Goal: Information Seeking & Learning: Learn about a topic

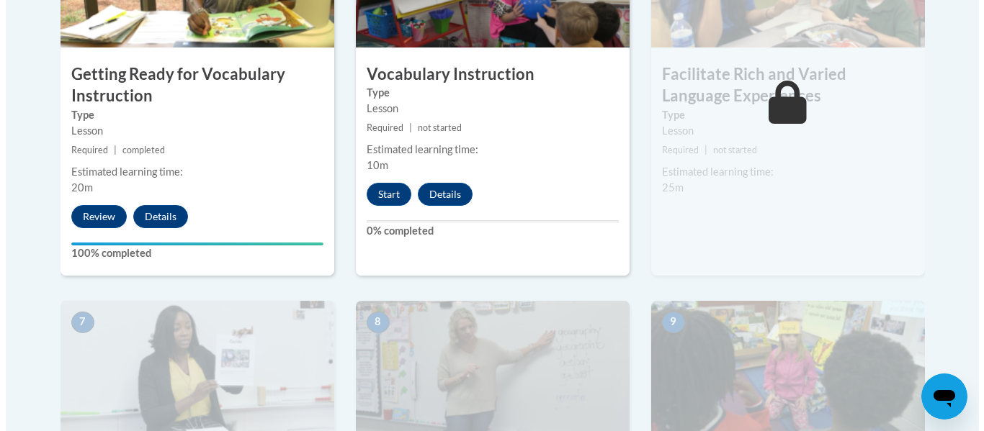
scroll to position [1000, 0]
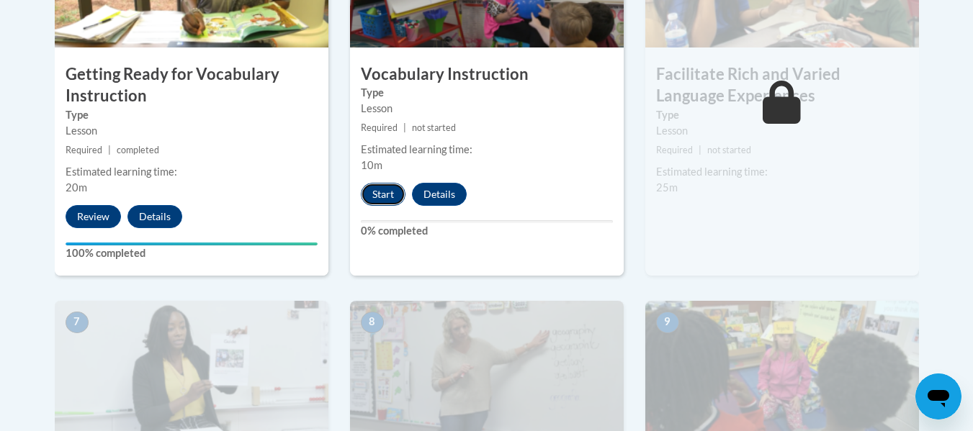
click at [391, 192] on button "Start" at bounding box center [383, 194] width 45 height 23
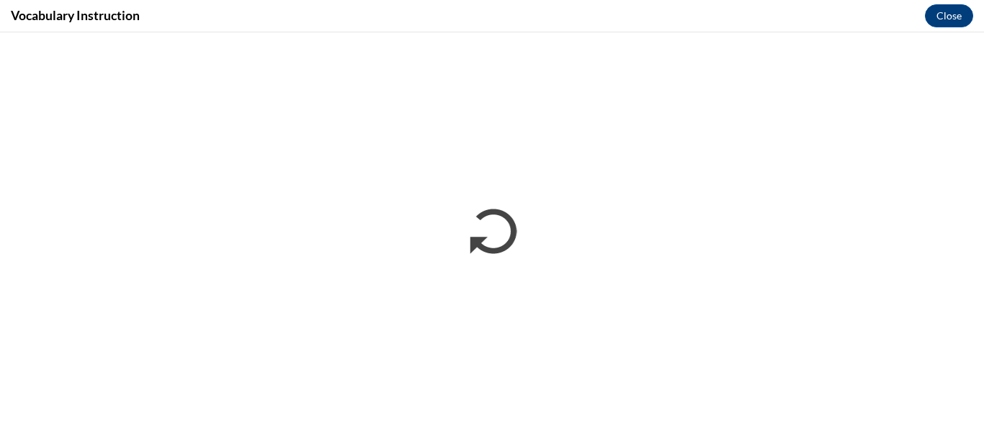
scroll to position [0, 0]
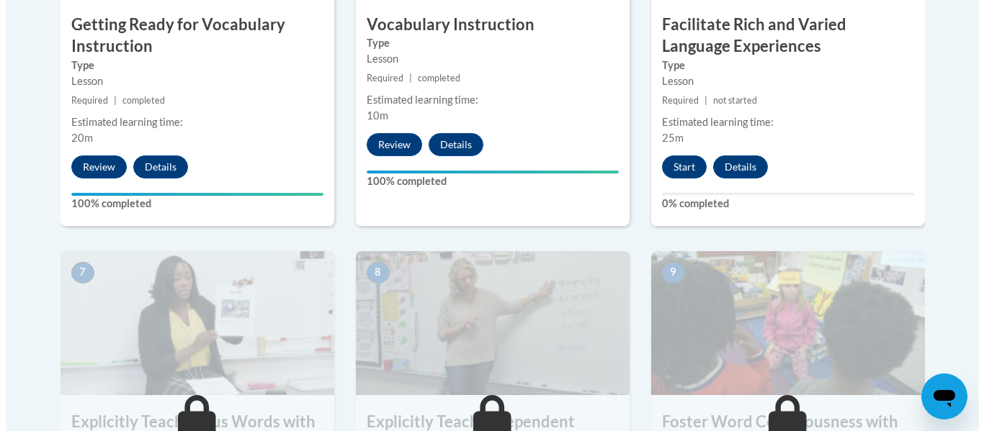
scroll to position [1057, 0]
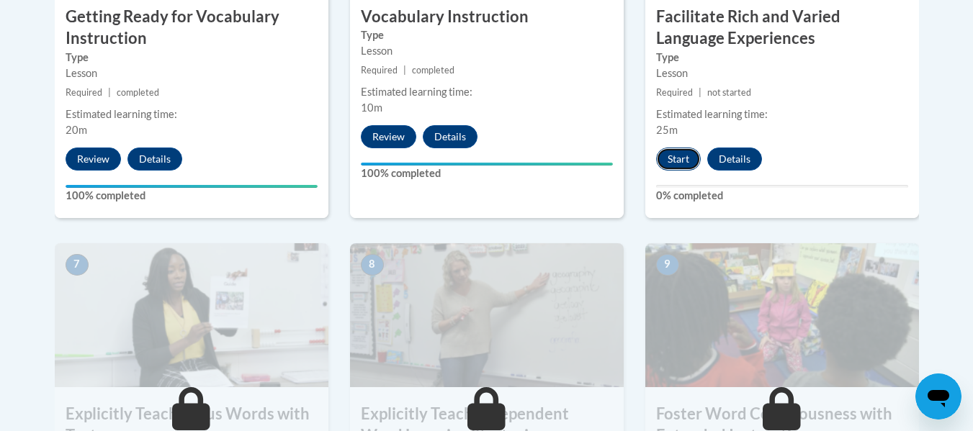
click at [664, 154] on button "Start" at bounding box center [678, 159] width 45 height 23
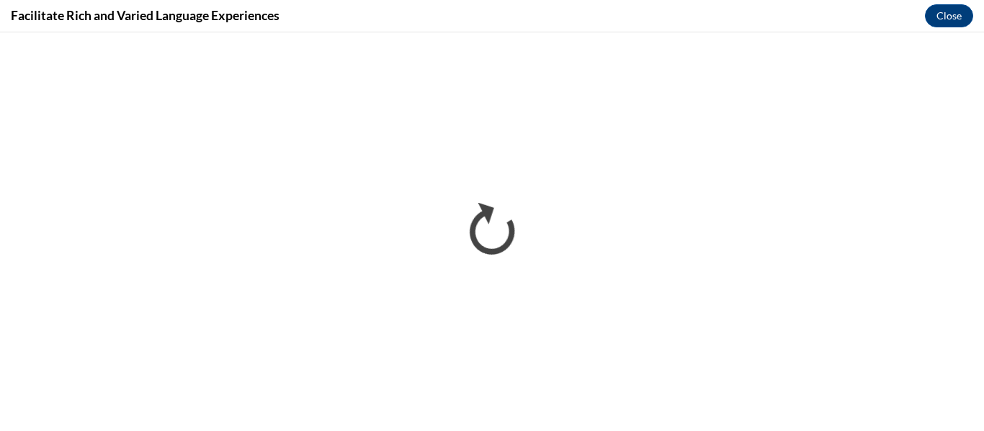
scroll to position [0, 0]
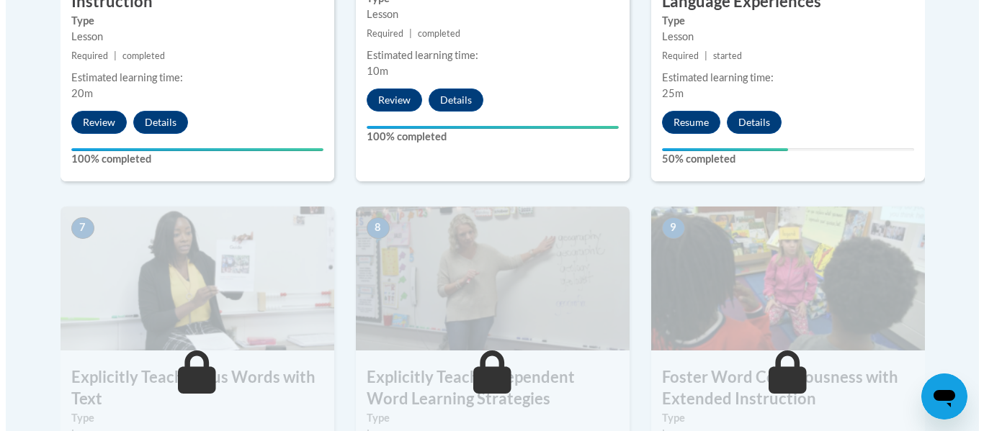
scroll to position [1091, 0]
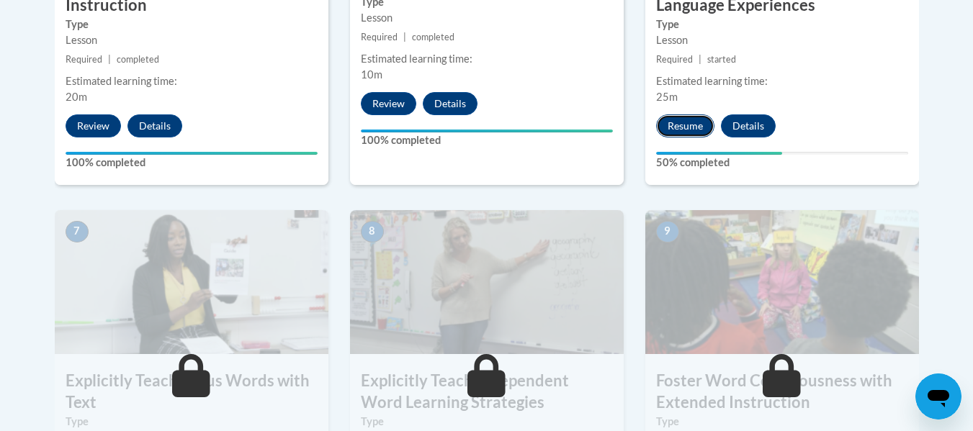
click at [698, 119] on button "Resume" at bounding box center [685, 126] width 58 height 23
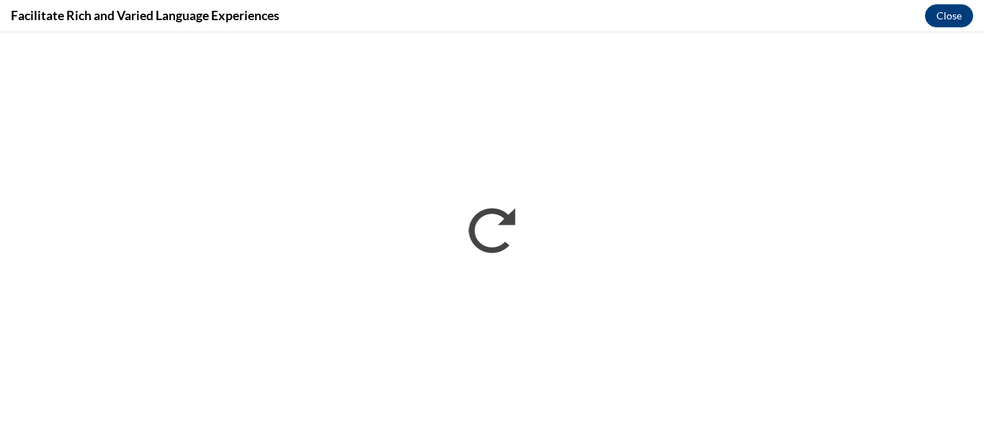
scroll to position [0, 0]
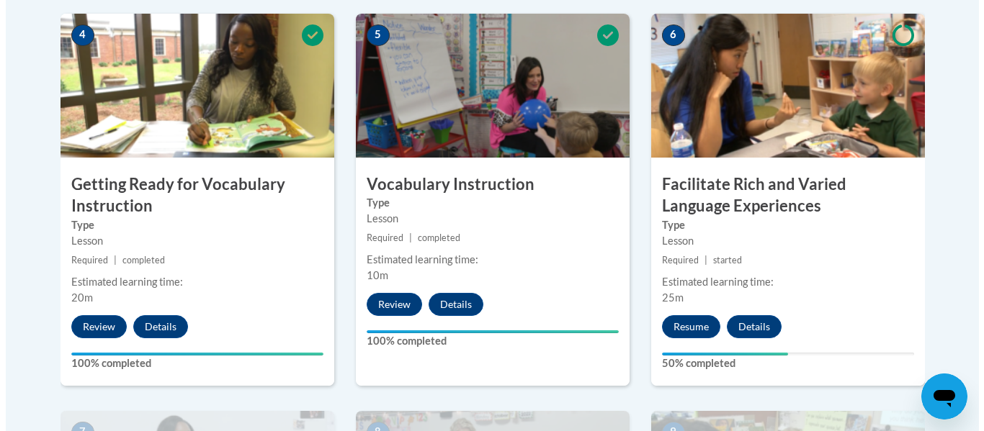
scroll to position [893, 0]
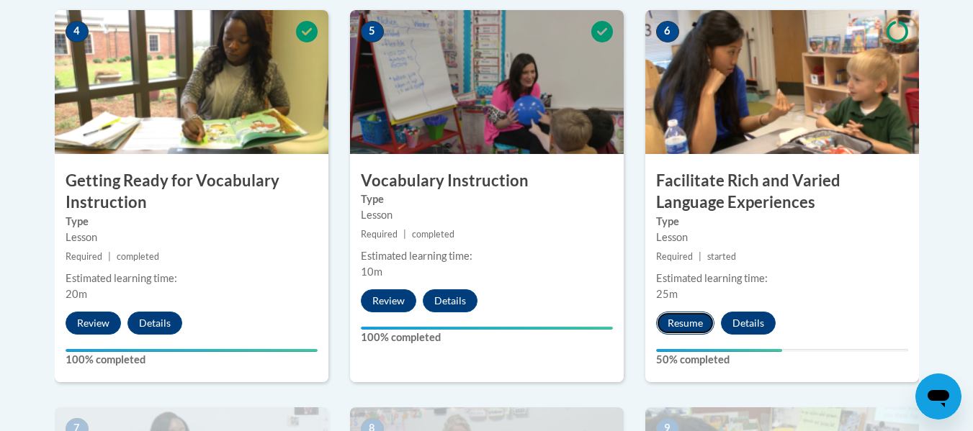
click at [685, 321] on button "Resume" at bounding box center [685, 323] width 58 height 23
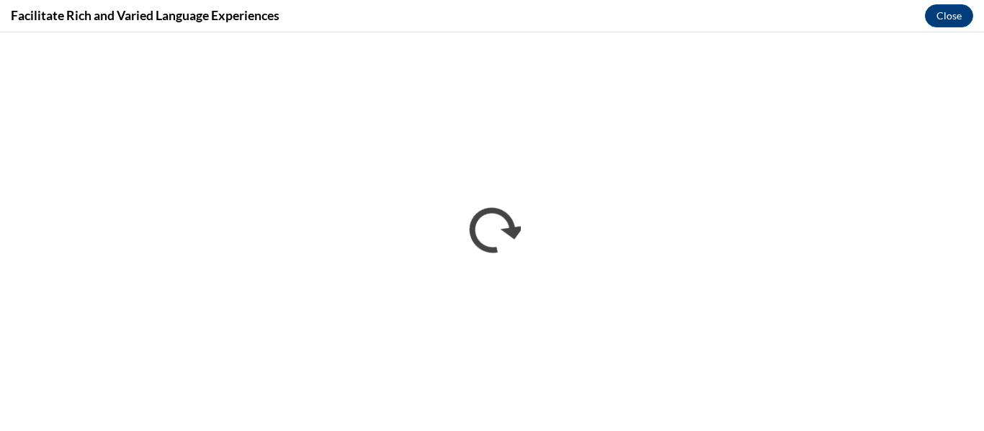
scroll to position [0, 0]
